Goal: Task Accomplishment & Management: Manage account settings

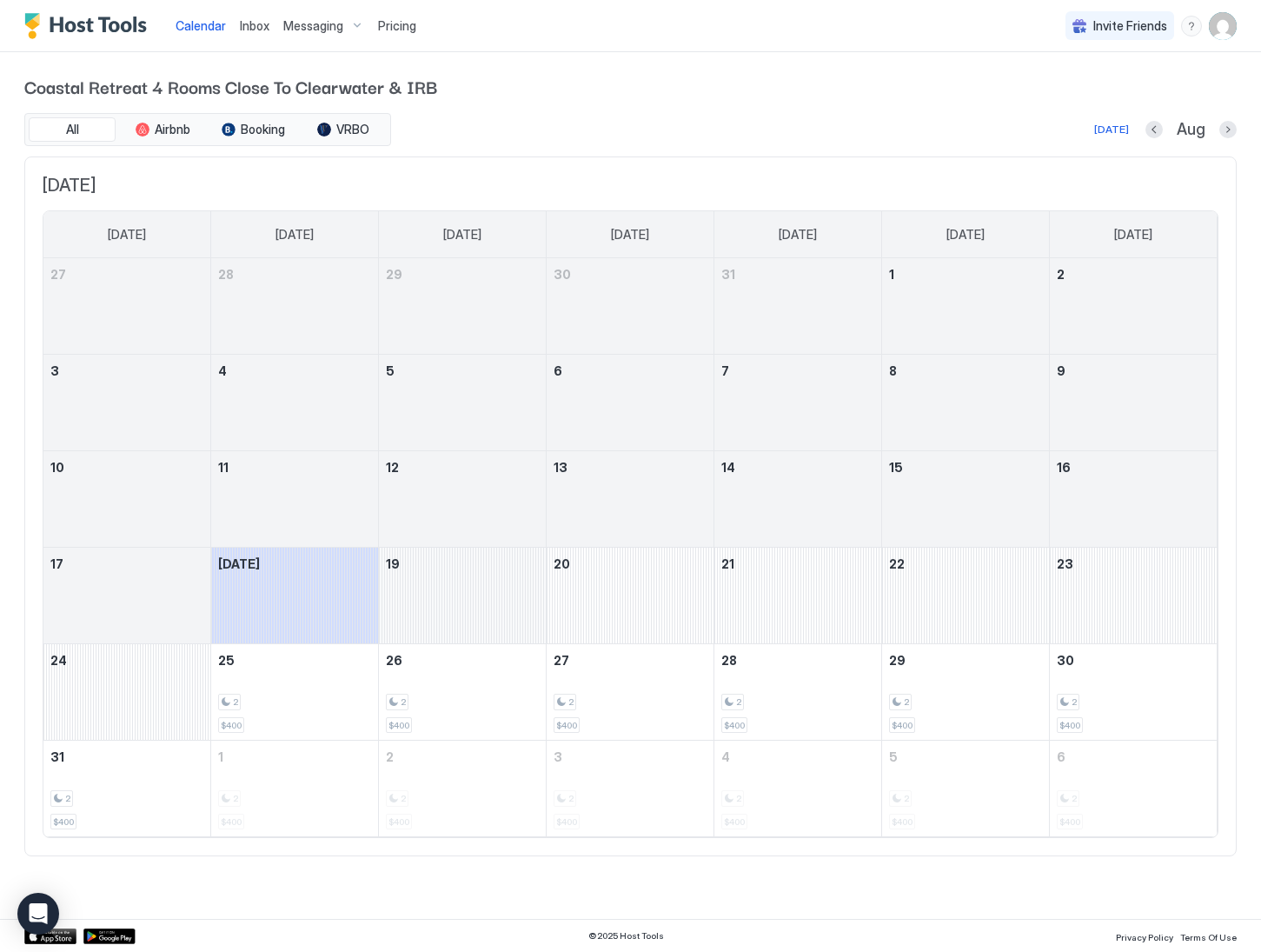
click at [439, 597] on div "August 19, 2025" at bounding box center [462, 596] width 167 height 96
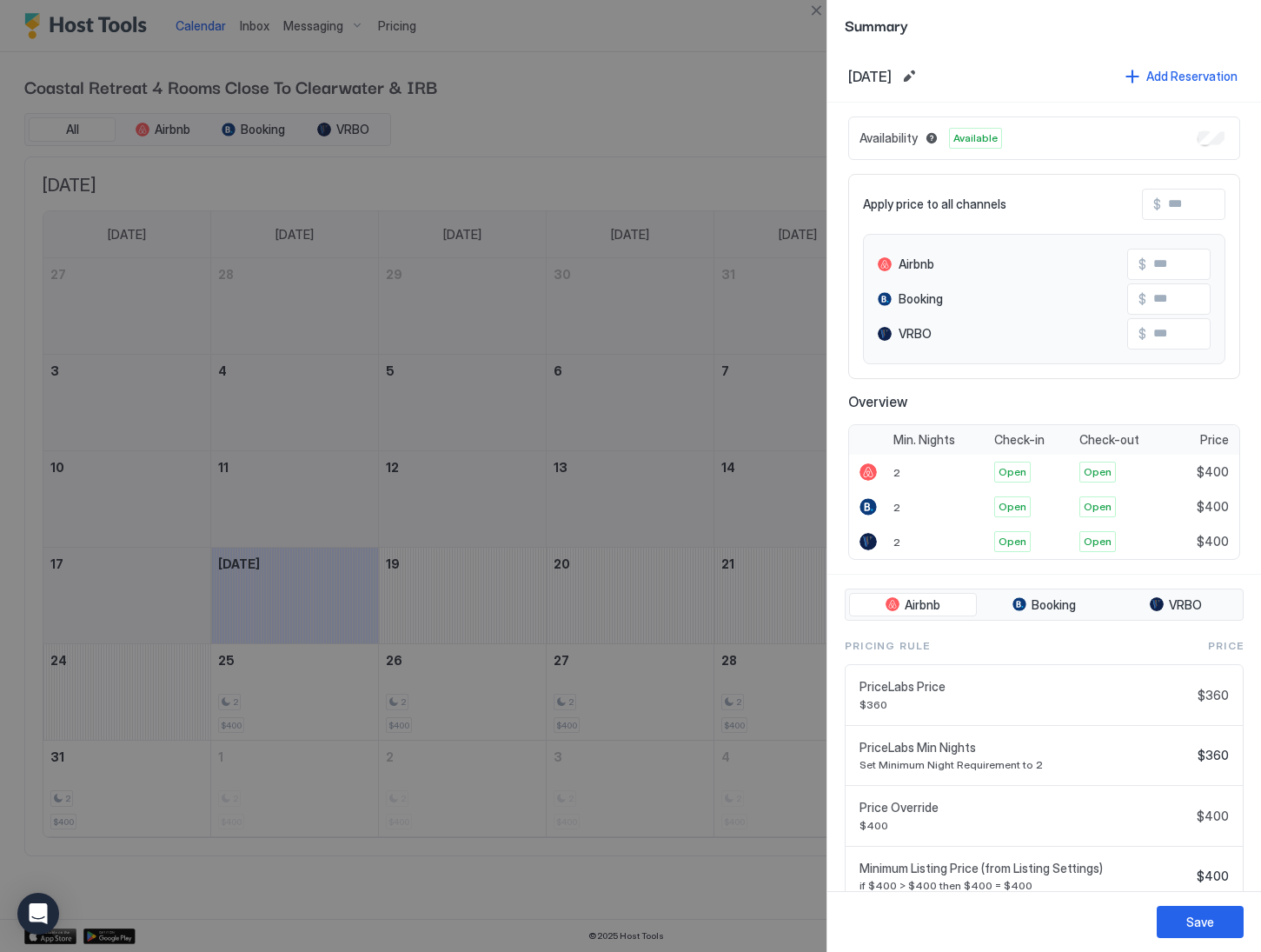
click at [1218, 905] on div "Save" at bounding box center [1043, 921] width 433 height 61
click at [1202, 919] on div "Save" at bounding box center [1200, 921] width 28 height 18
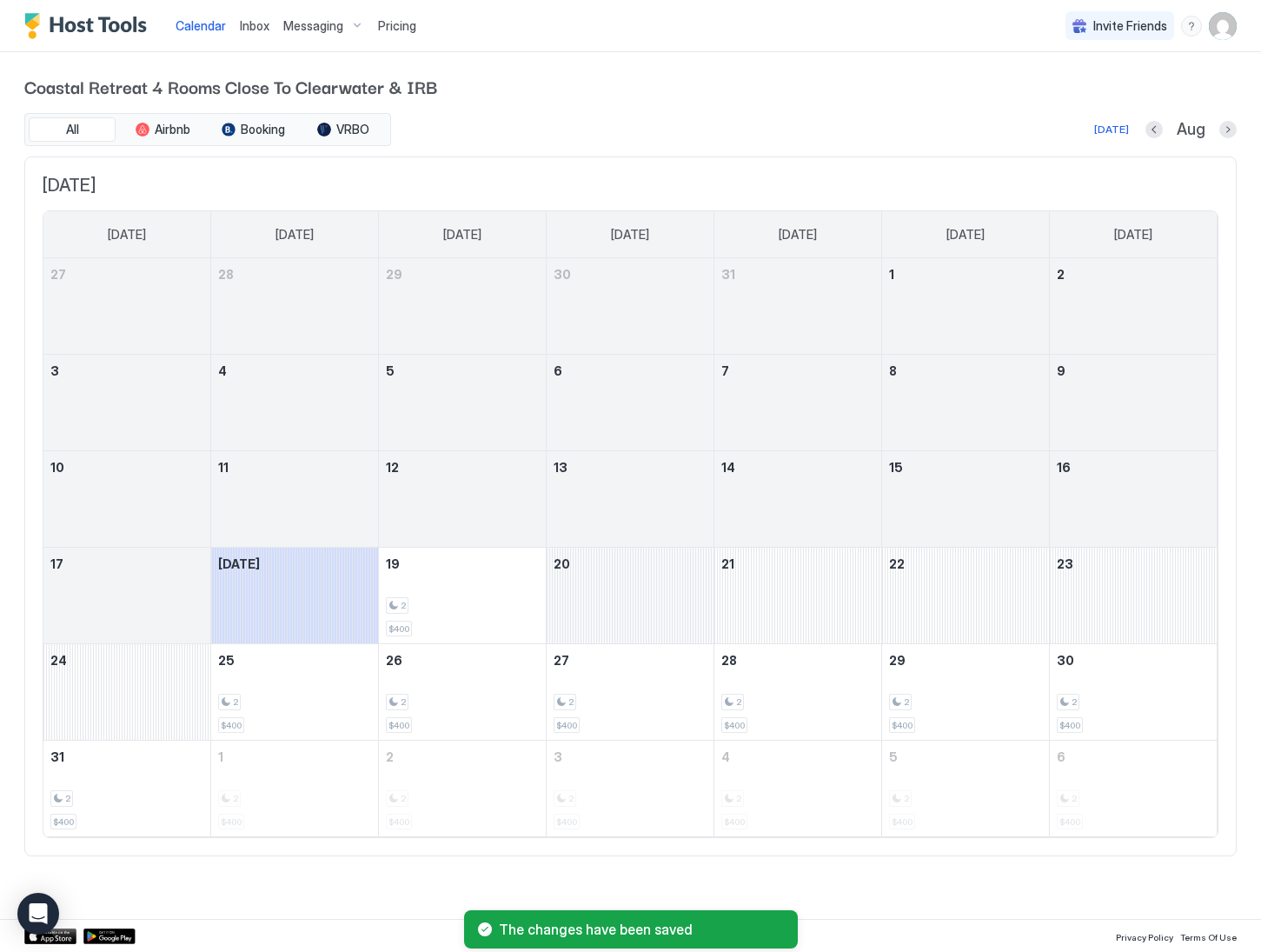
click at [630, 587] on div "August 20, 2025" at bounding box center [630, 596] width 167 height 96
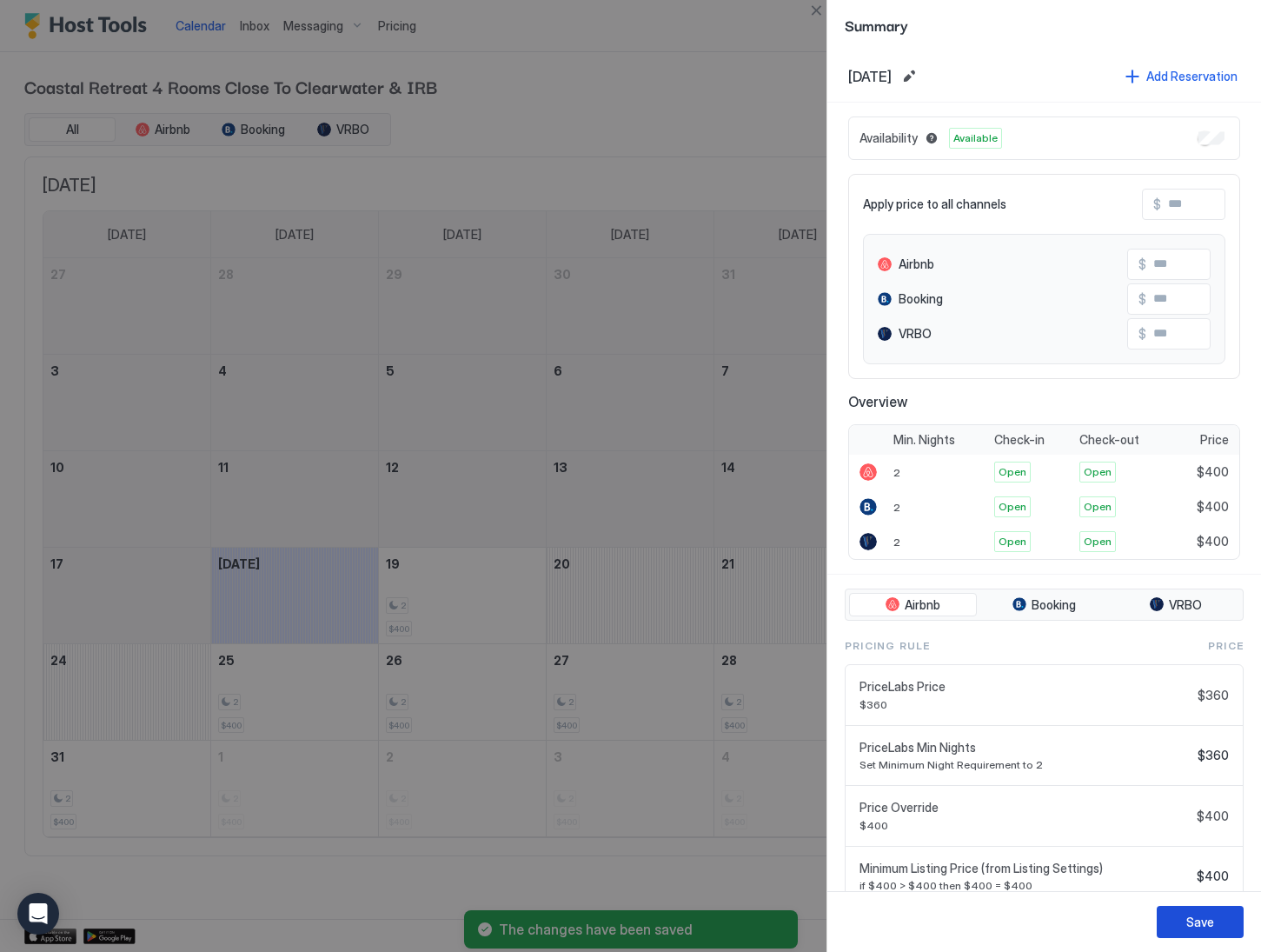
click at [1197, 929] on div "Save" at bounding box center [1200, 921] width 28 height 18
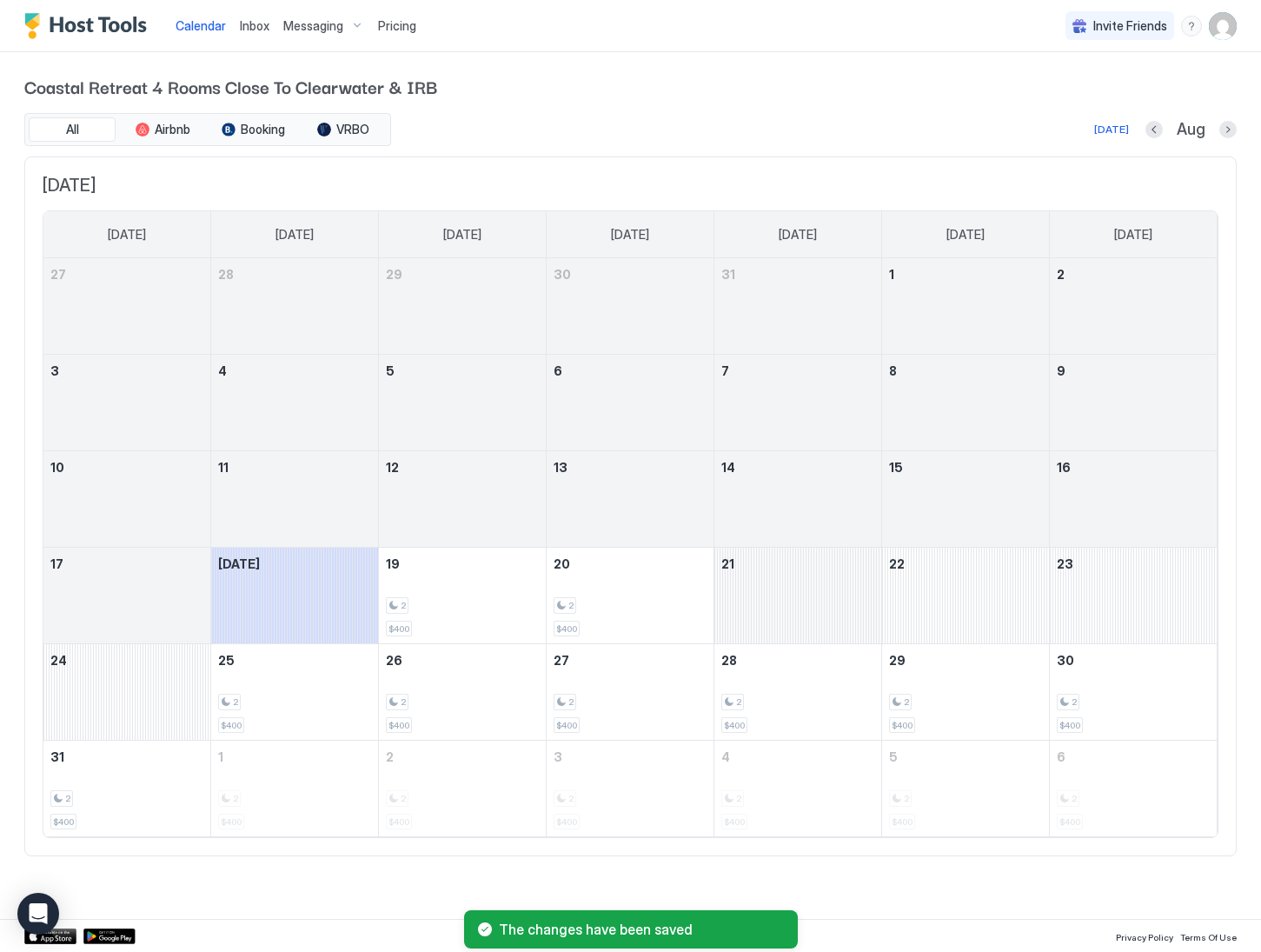
click at [800, 595] on div "August 21, 2025" at bounding box center [798, 596] width 167 height 96
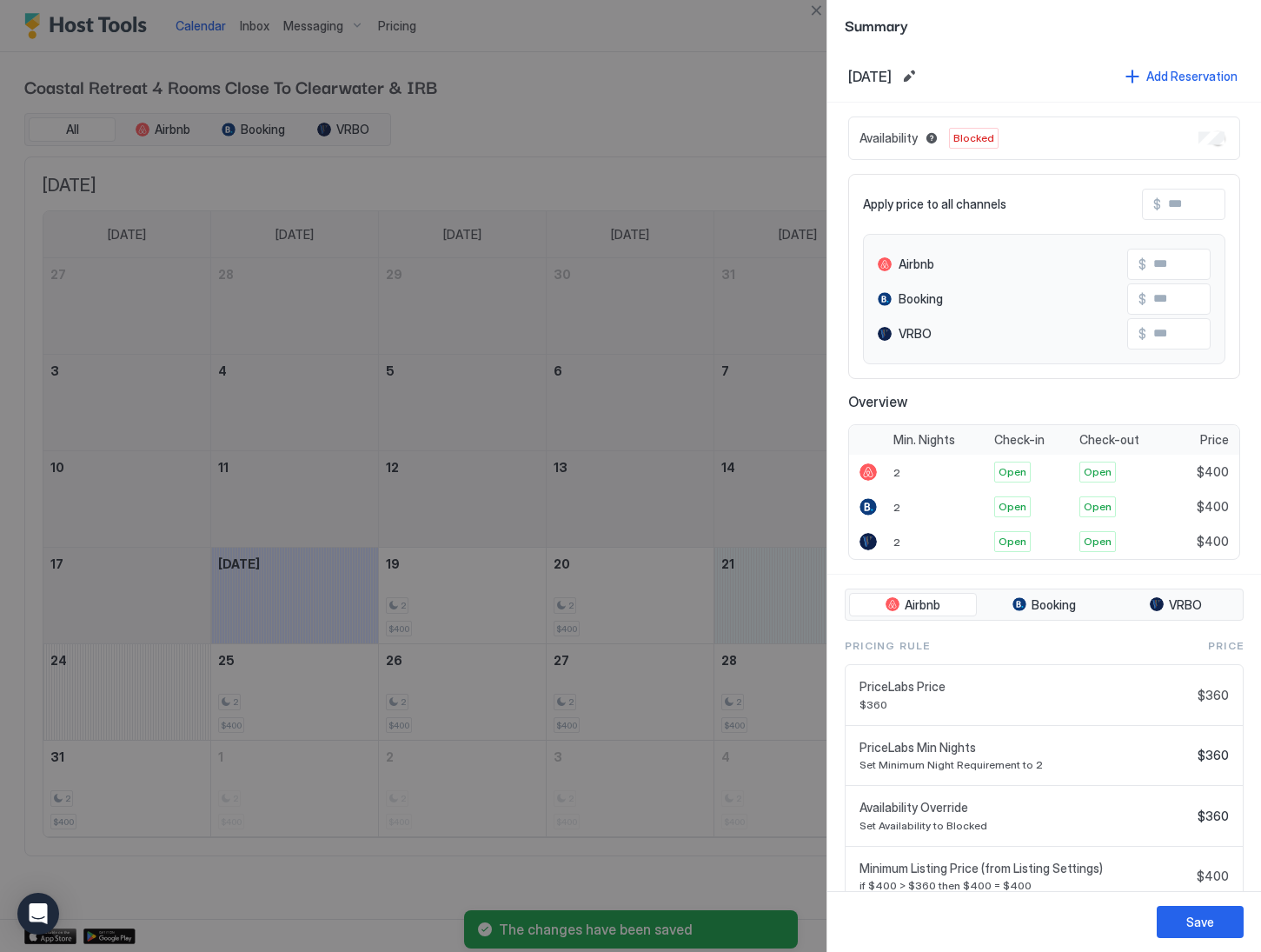
click at [1197, 138] on div "Availability Blocked" at bounding box center [1044, 138] width 392 height 43
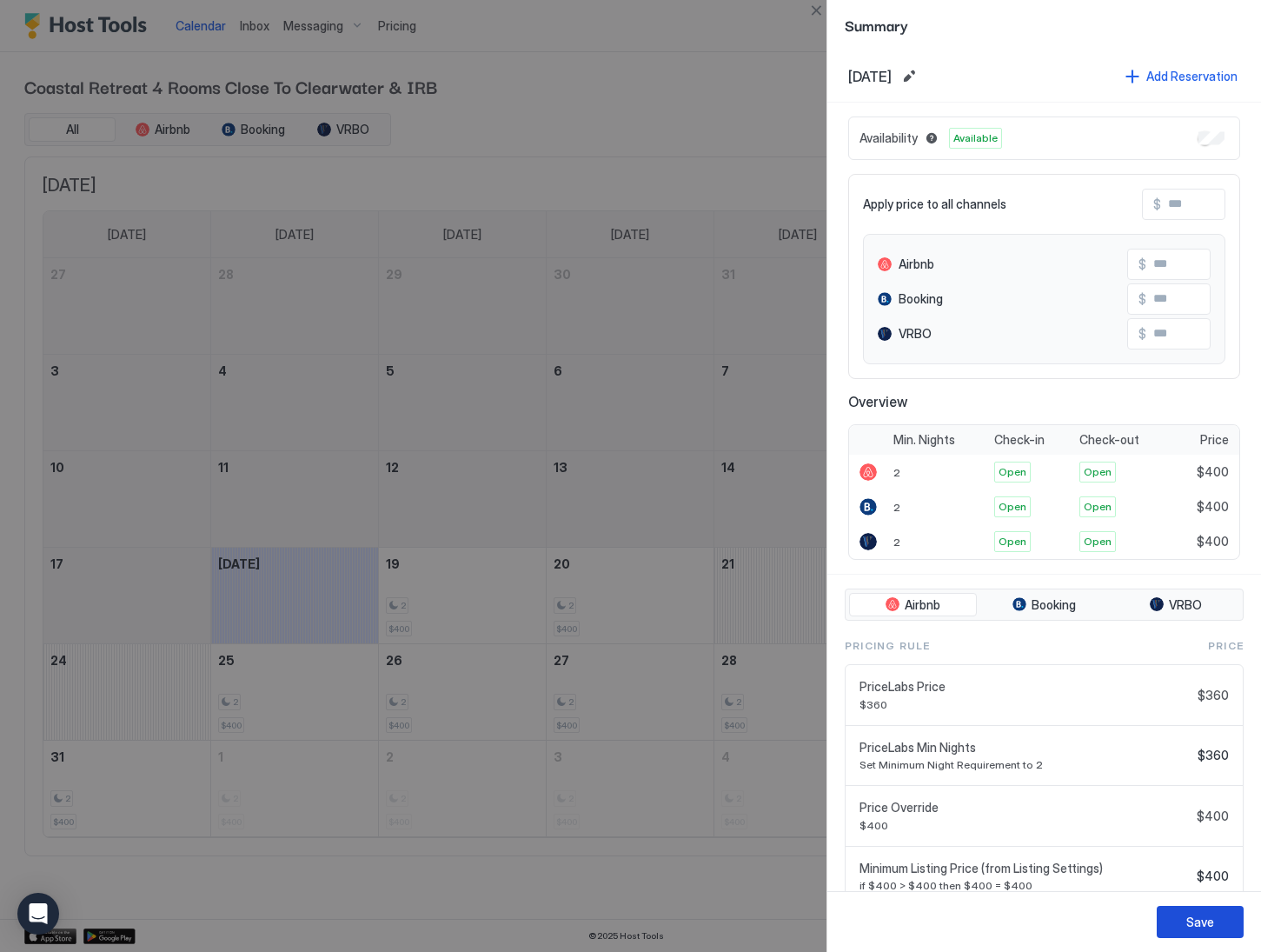
click at [1207, 925] on div "Save" at bounding box center [1200, 921] width 28 height 18
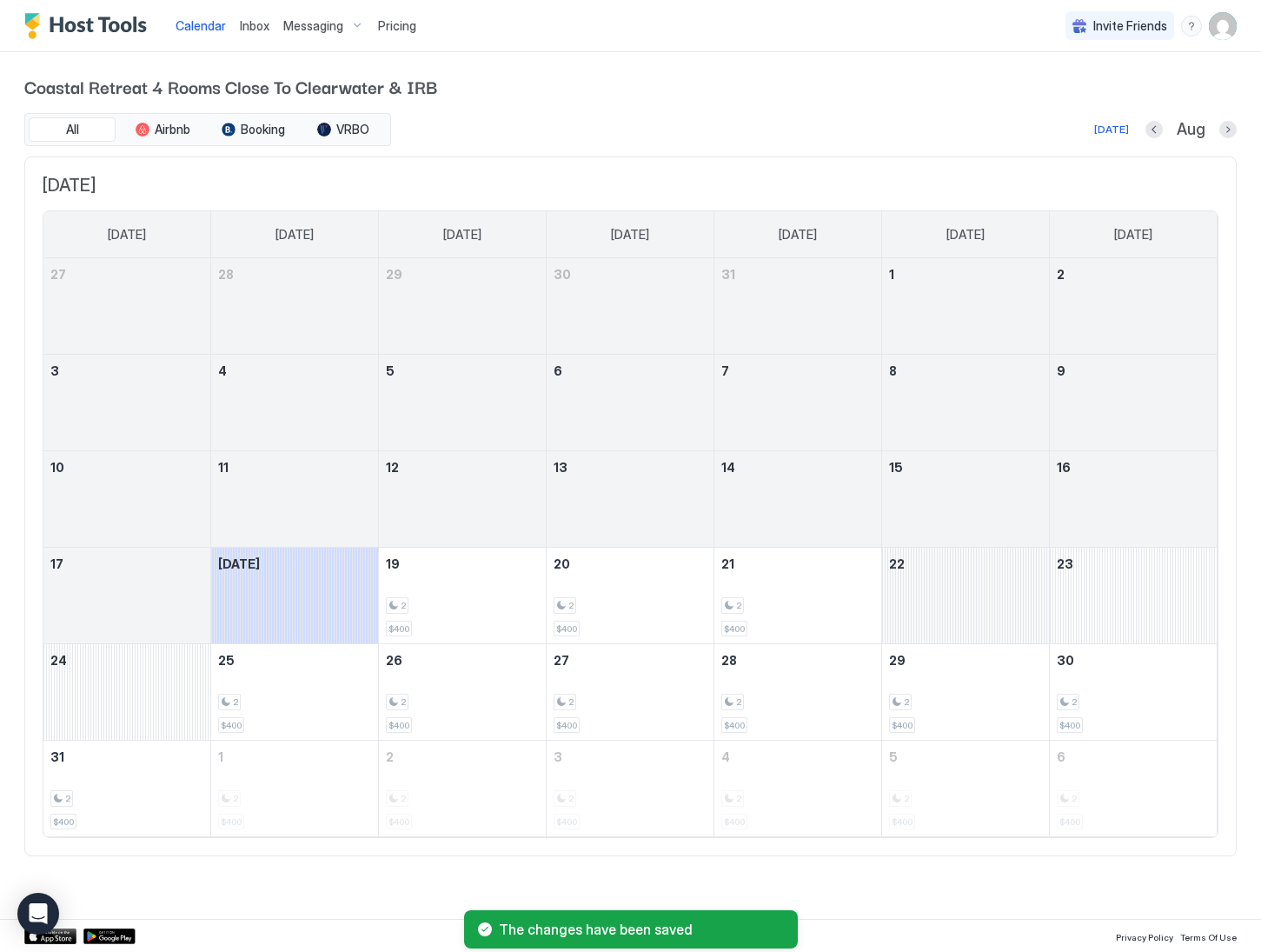
click at [978, 599] on div "August 22, 2025" at bounding box center [966, 596] width 167 height 96
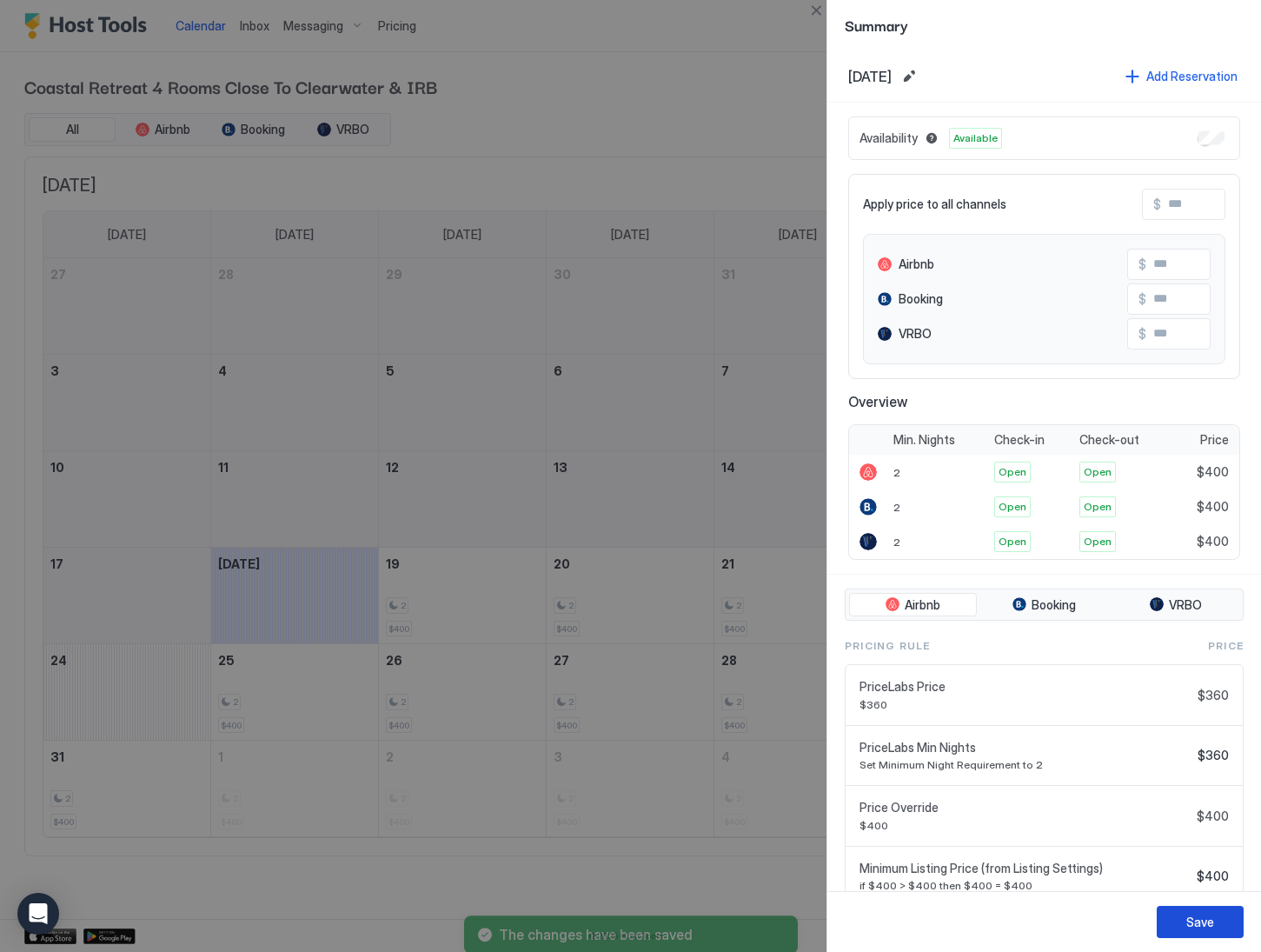
click at [1207, 920] on div "Save" at bounding box center [1200, 921] width 28 height 18
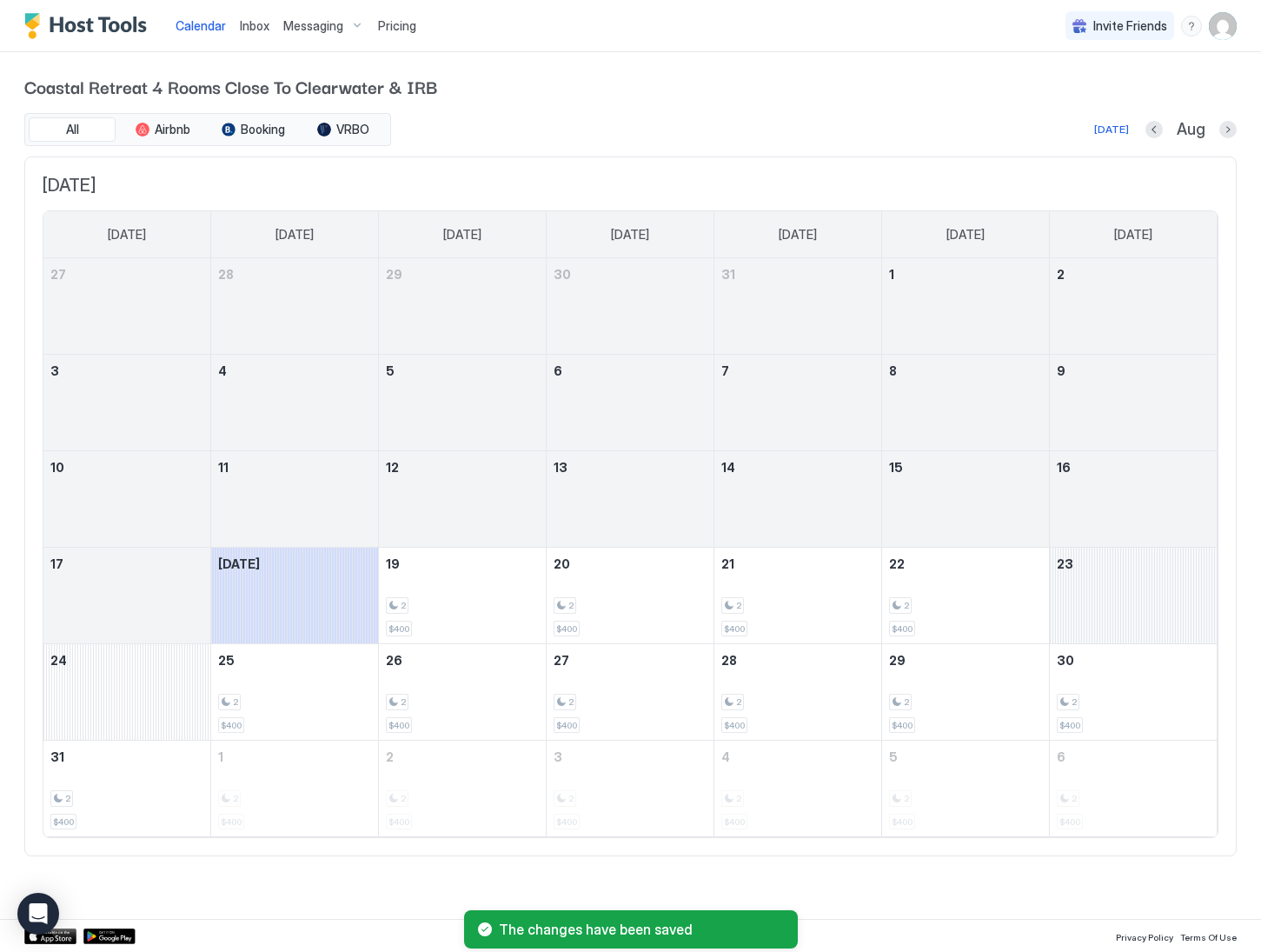
click at [1124, 581] on div "August 23, 2025" at bounding box center [1133, 596] width 167 height 96
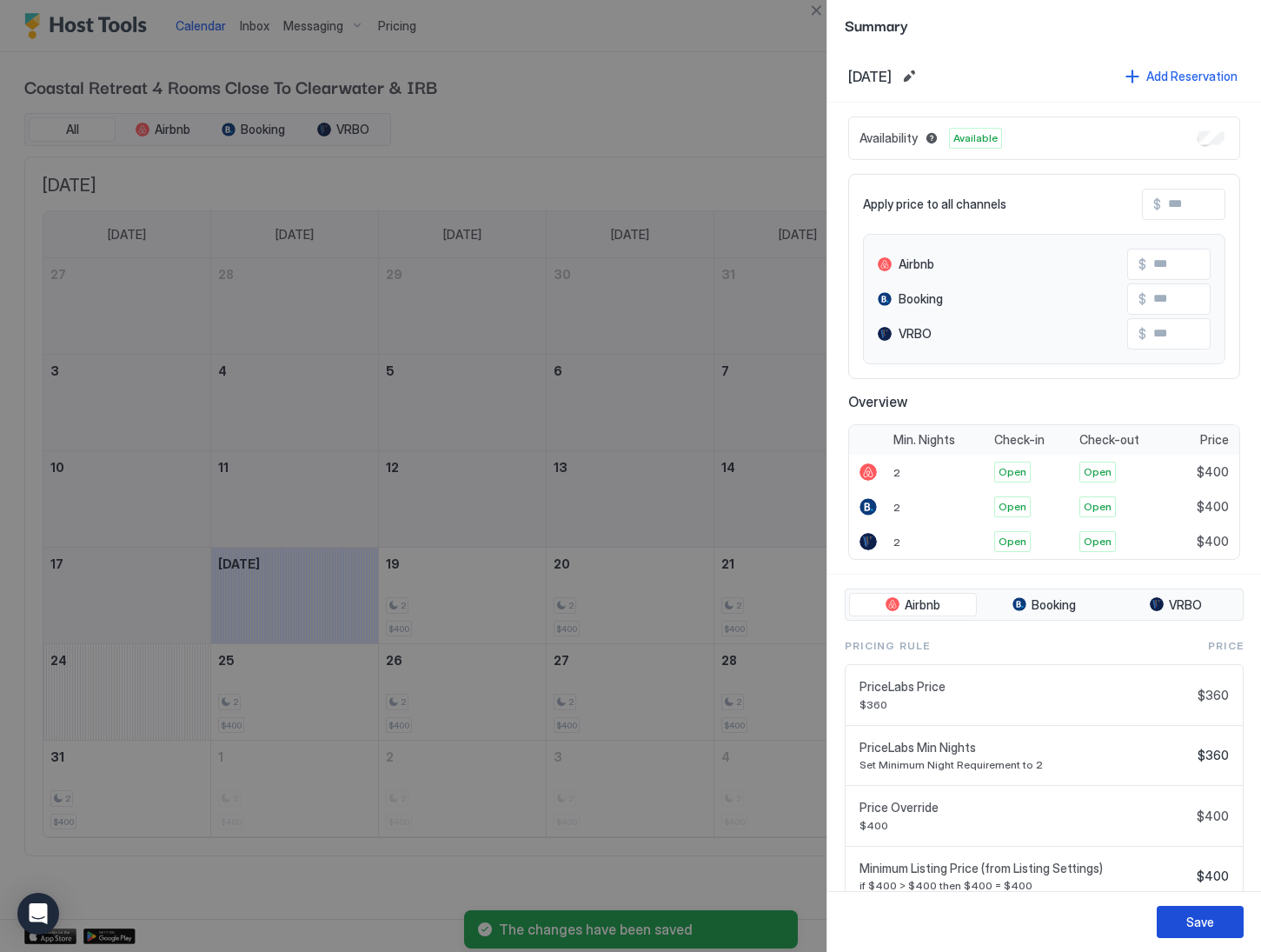
click at [1198, 925] on div "Save" at bounding box center [1200, 921] width 28 height 18
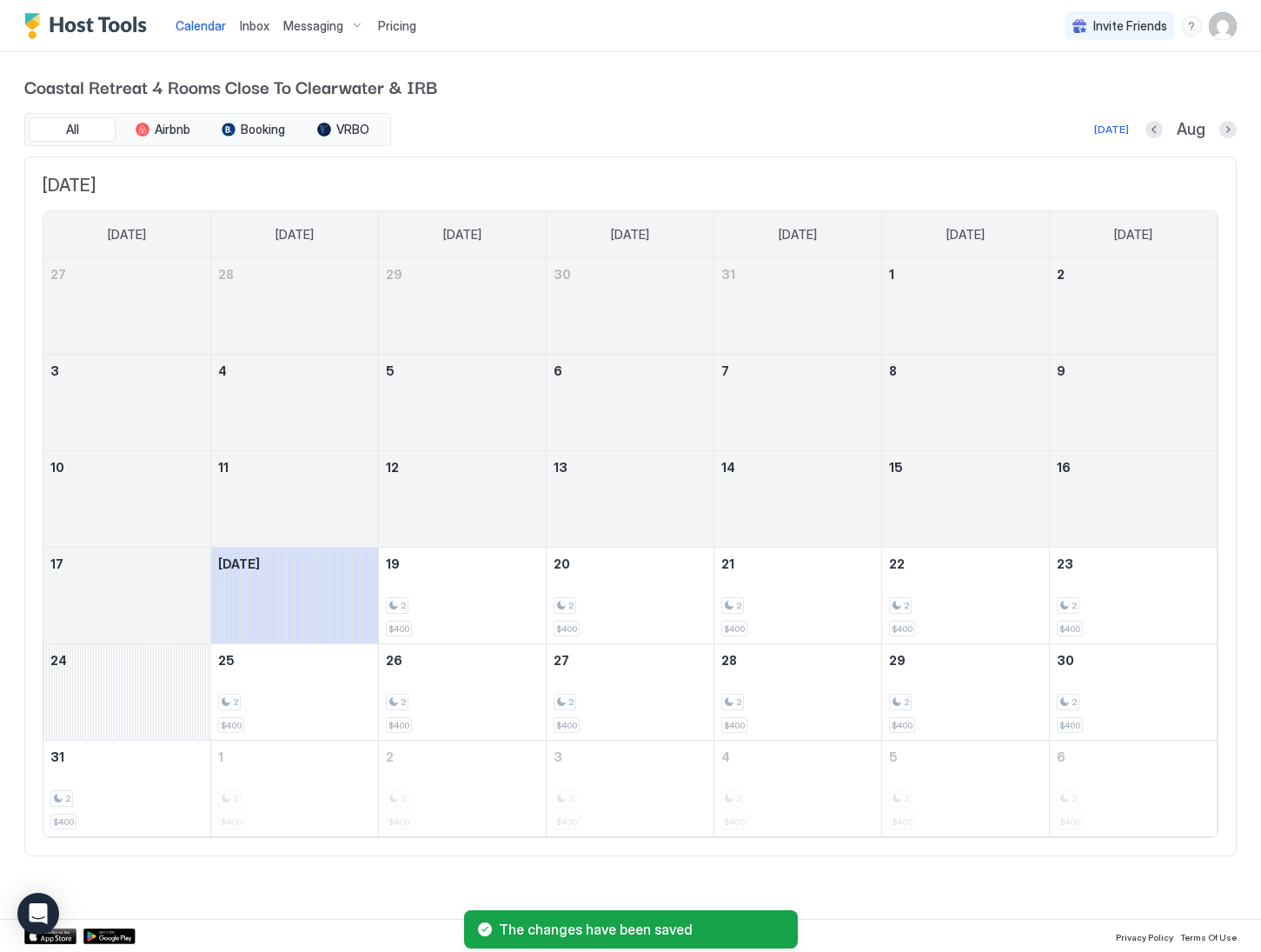
click at [125, 681] on div "August 24, 2025" at bounding box center [127, 692] width 167 height 96
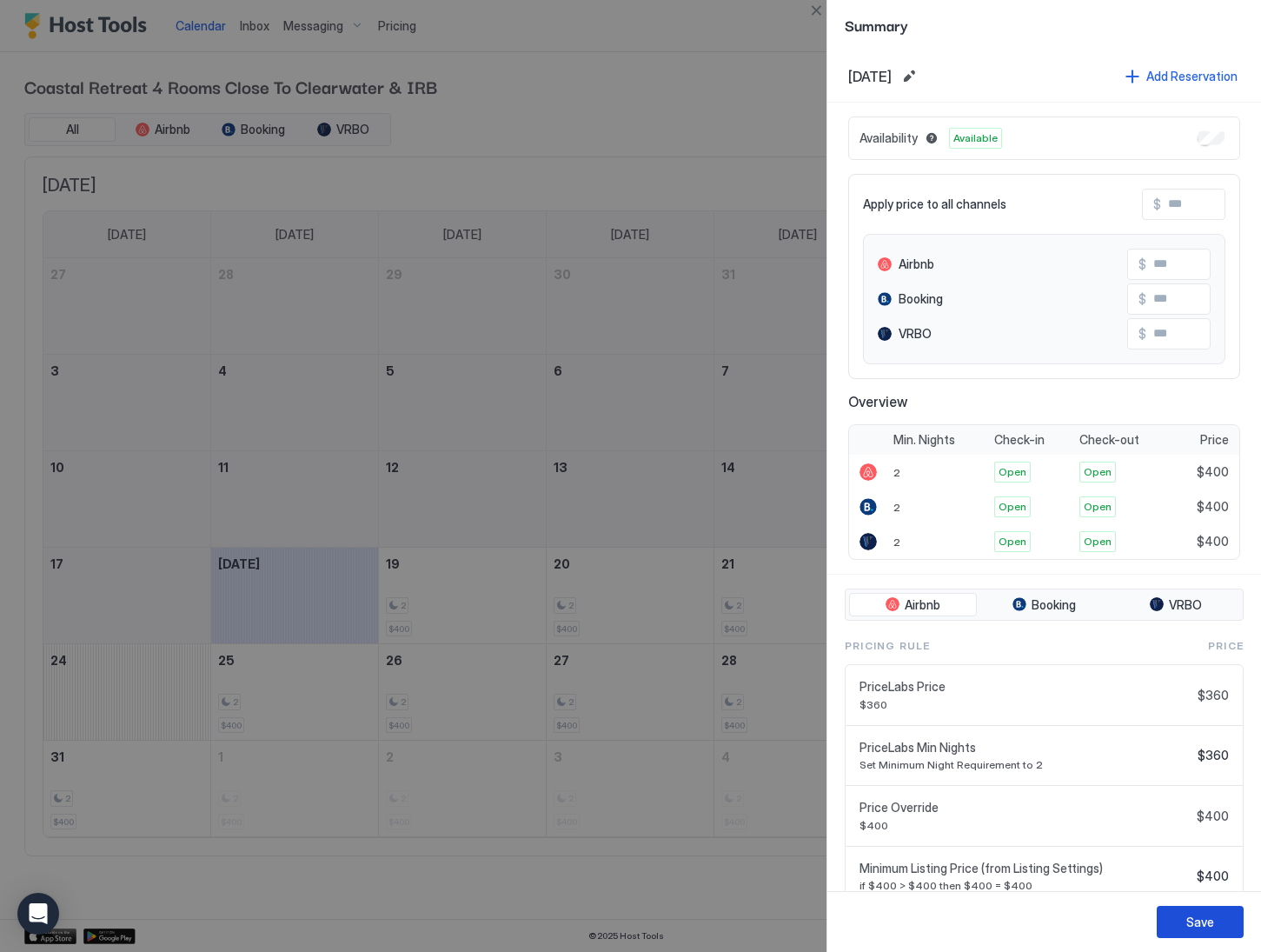
click at [1198, 926] on div "Save" at bounding box center [1200, 921] width 28 height 18
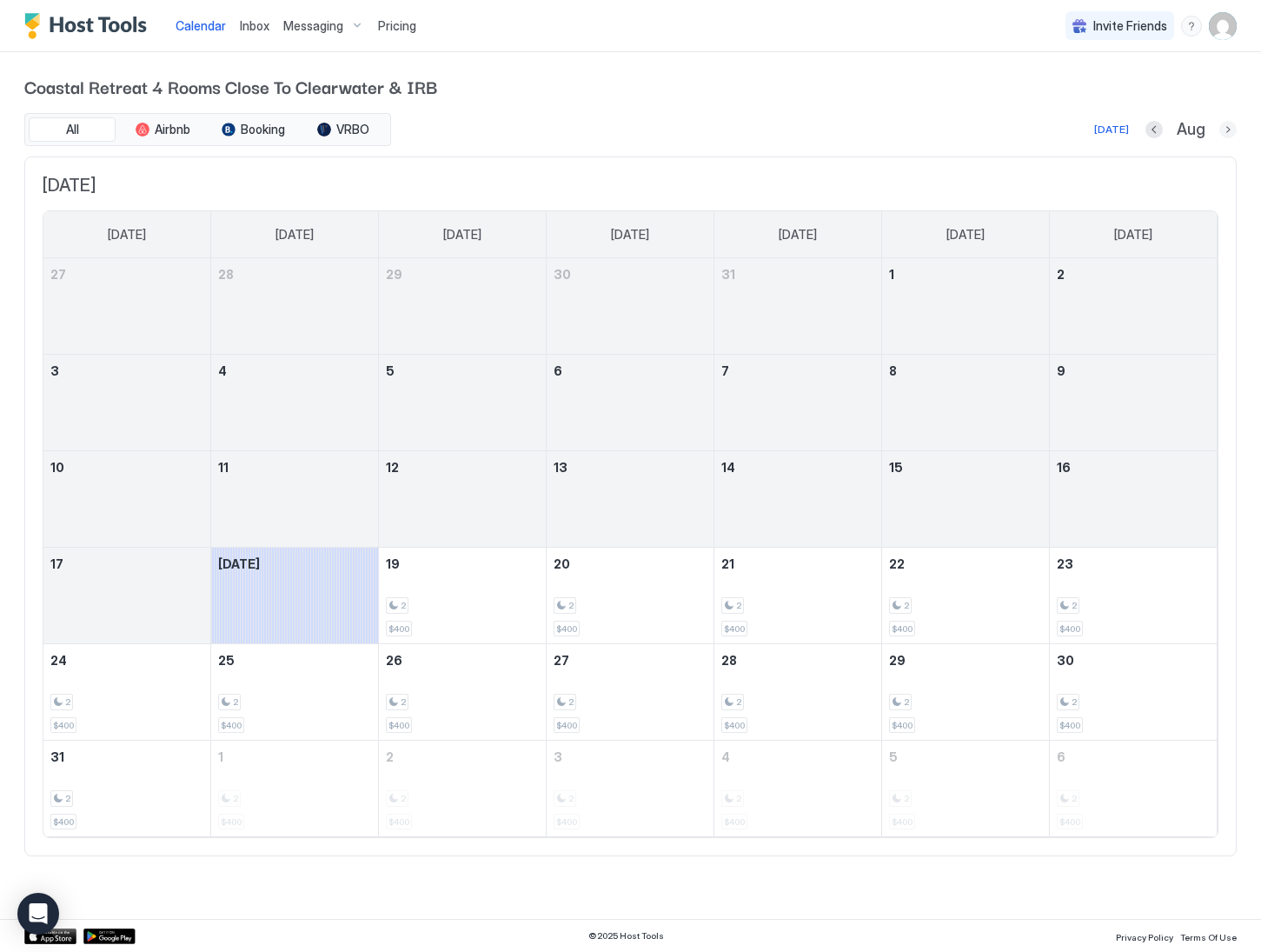
click at [1231, 128] on button "Next month" at bounding box center [1228, 130] width 17 height 17
